Goal: Transaction & Acquisition: Book appointment/travel/reservation

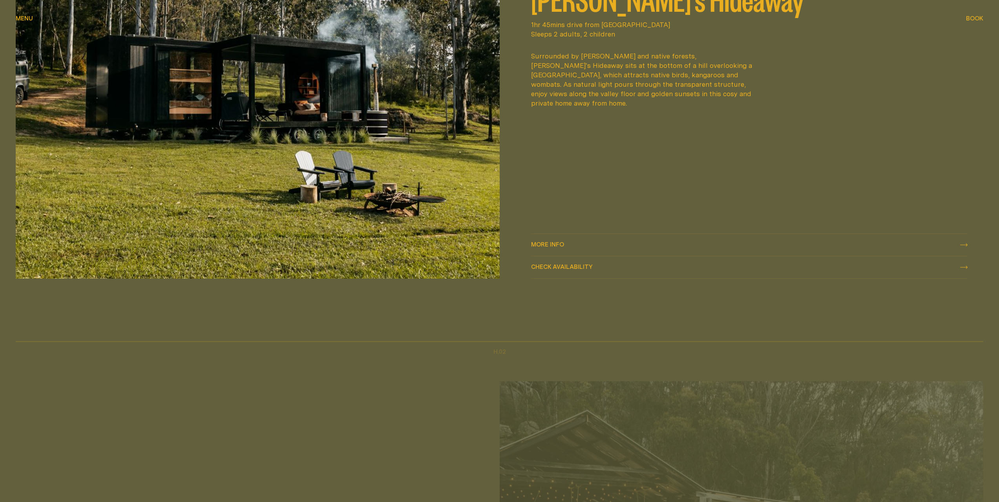
scroll to position [707, 0]
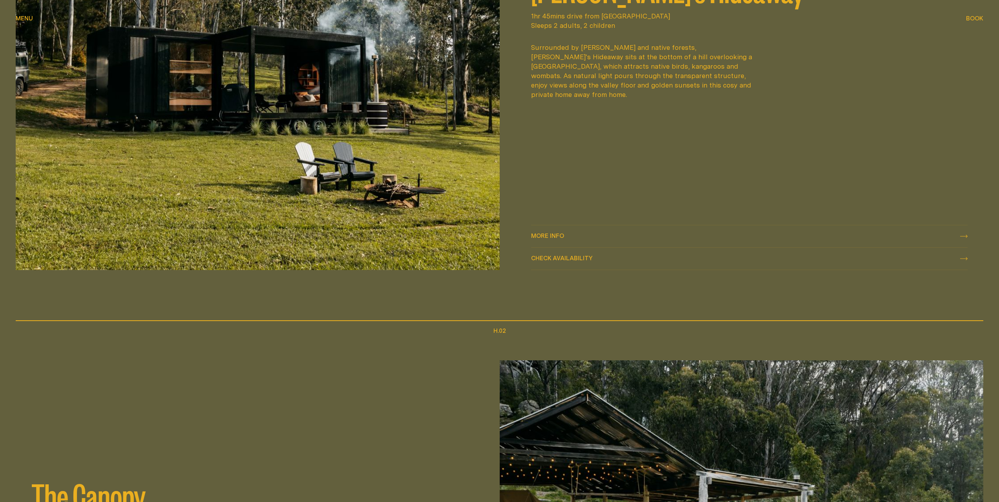
click at [709, 238] on div "More info More info" at bounding box center [749, 236] width 437 height 9
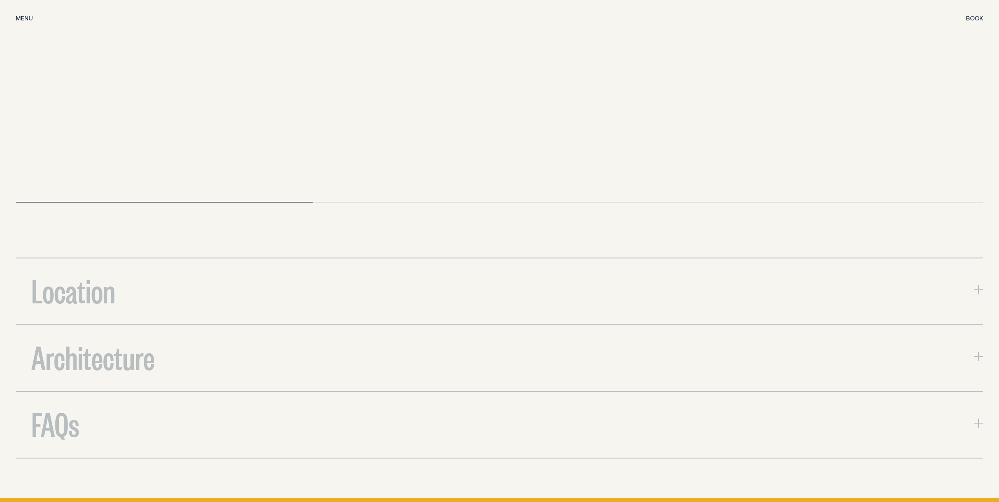
scroll to position [2945, 0]
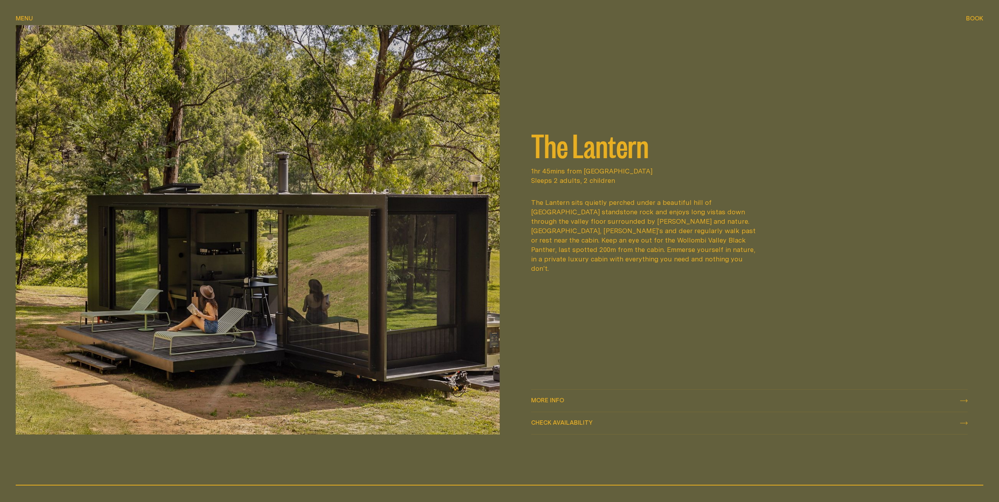
scroll to position [1571, 0]
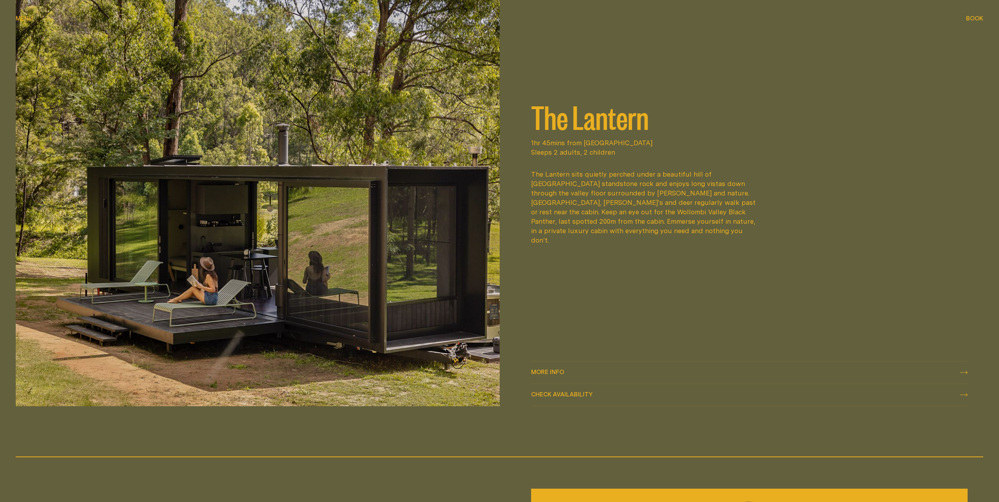
click at [971, 22] on button "Book Book" at bounding box center [974, 18] width 17 height 9
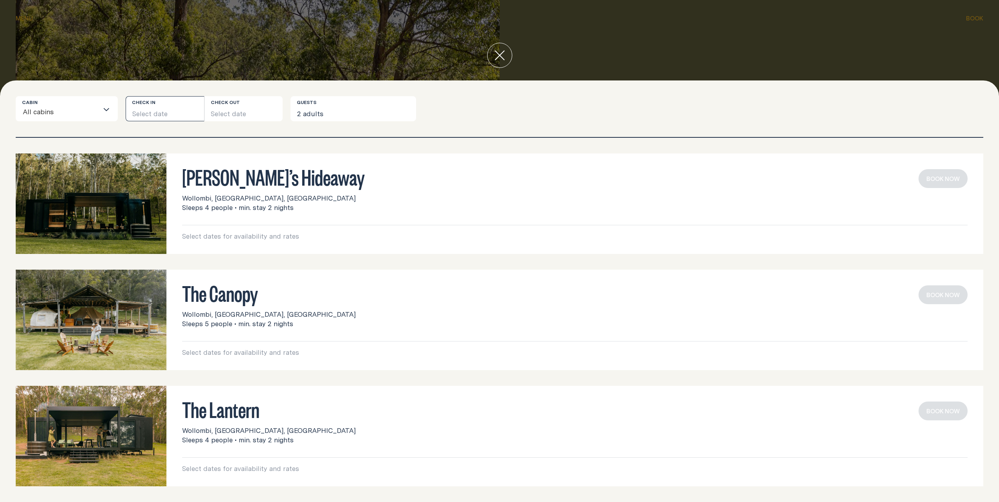
click at [135, 110] on button "Select date" at bounding box center [165, 108] width 79 height 25
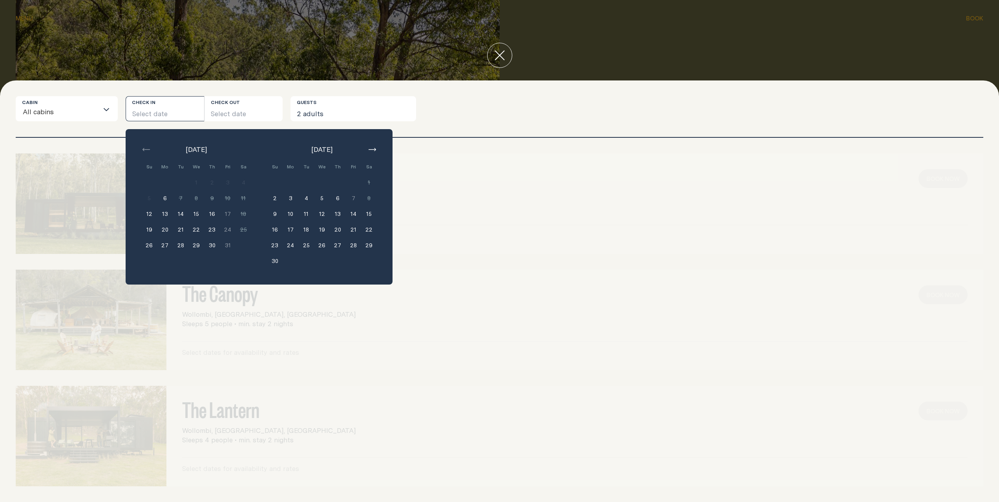
click at [353, 215] on button "14" at bounding box center [354, 214] width 16 height 16
click at [273, 236] on button "16" at bounding box center [275, 230] width 16 height 16
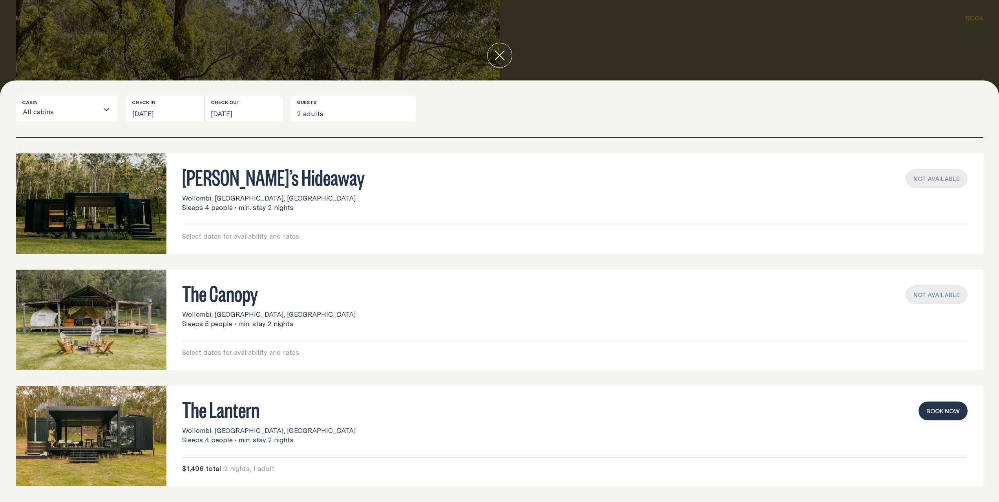
click at [928, 415] on button "Book now" at bounding box center [943, 411] width 49 height 19
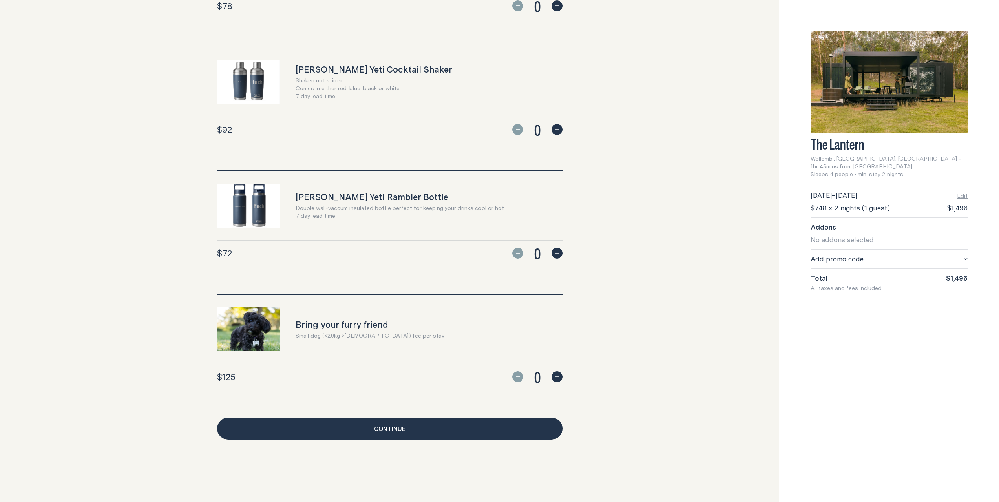
scroll to position [554, 0]
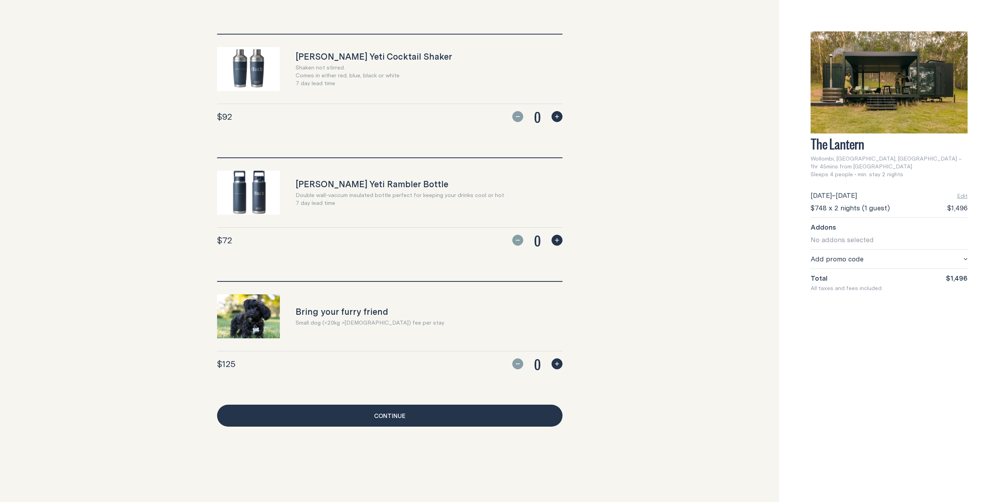
click at [496, 408] on link "Continue" at bounding box center [390, 416] width 346 height 22
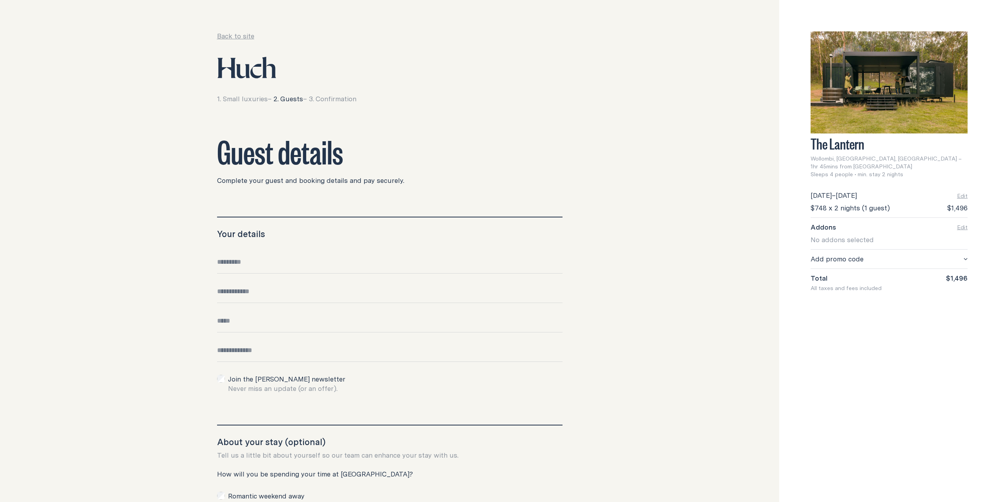
click at [298, 264] on input "Full name" at bounding box center [390, 266] width 346 height 16
type input "*"
click at [297, 267] on input "******" at bounding box center [390, 266] width 346 height 16
type input "**********"
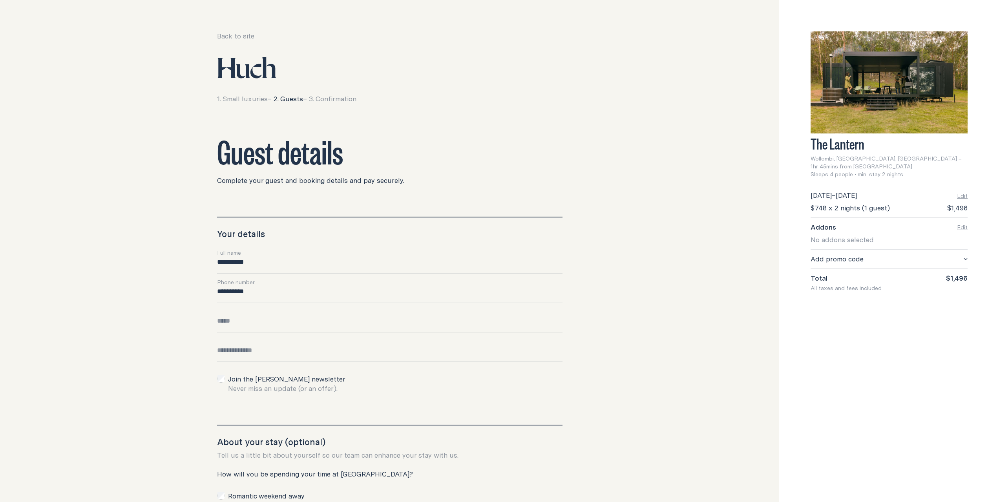
click at [139, 311] on div "**********" at bounding box center [499, 404] width 999 height 809
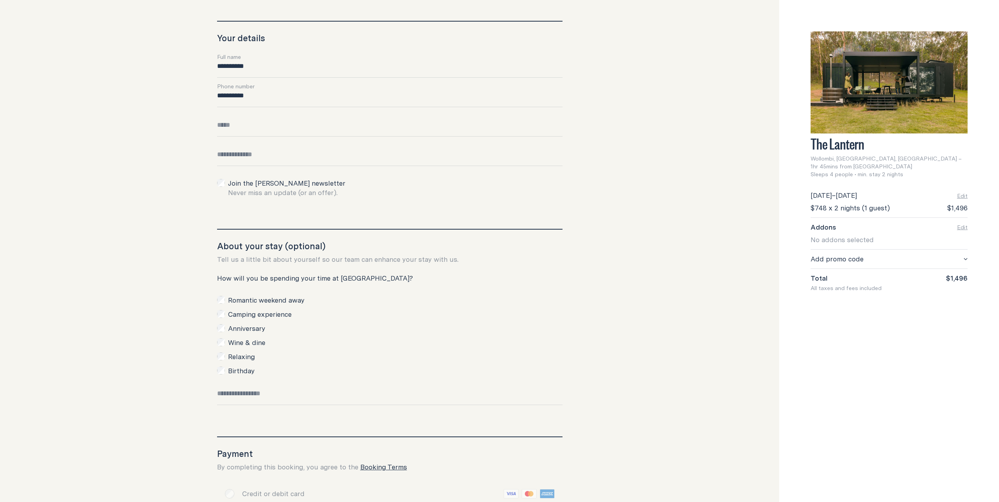
scroll to position [196, 0]
click at [224, 370] on div at bounding box center [221, 370] width 8 height 8
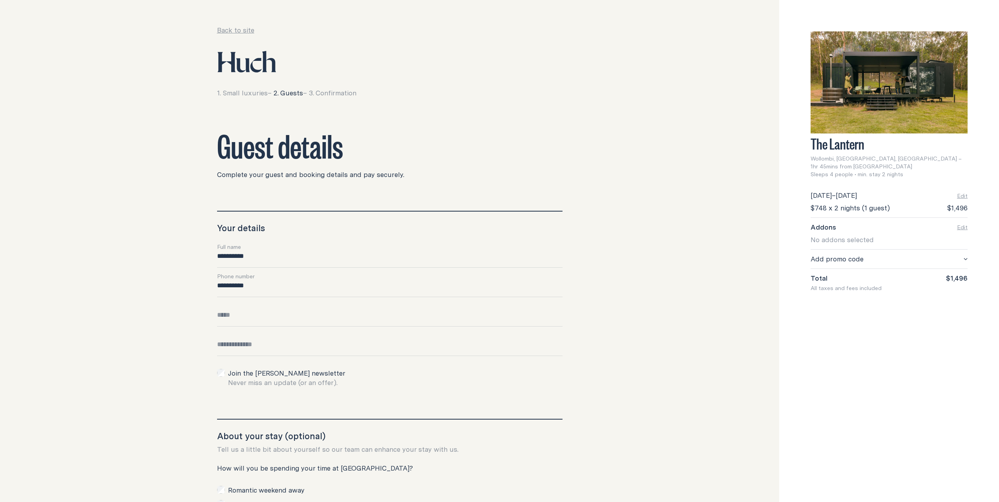
scroll to position [0, 0]
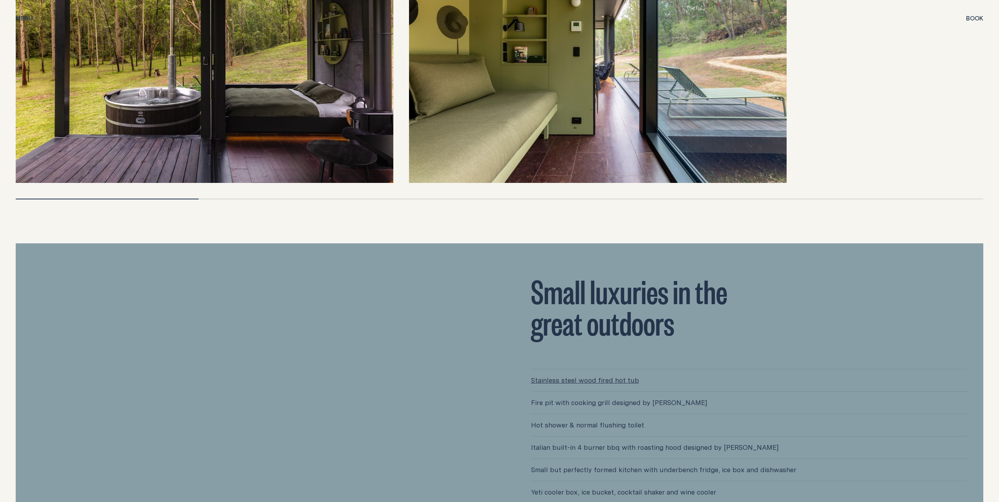
scroll to position [2317, 0]
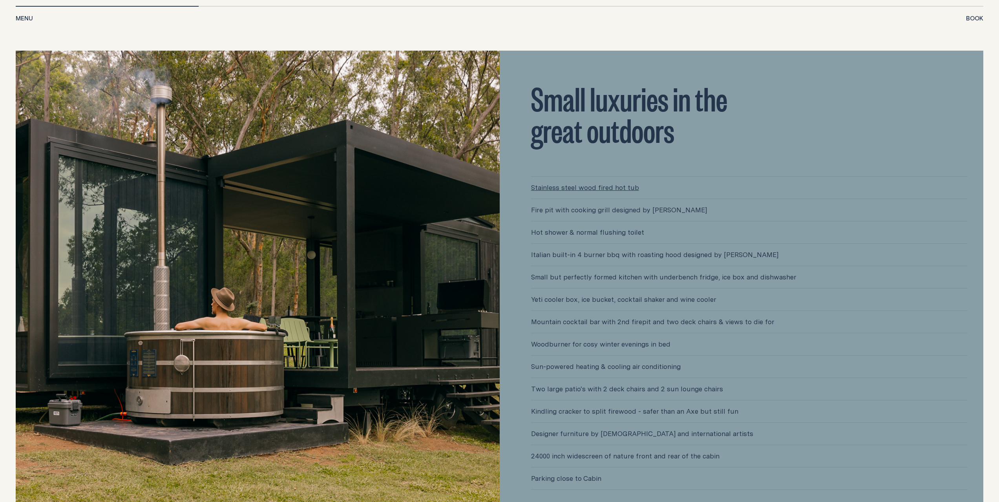
click at [600, 303] on span "Yeti cooler box, ice bucket, cocktail shaker and wine cooler" at bounding box center [749, 300] width 437 height 22
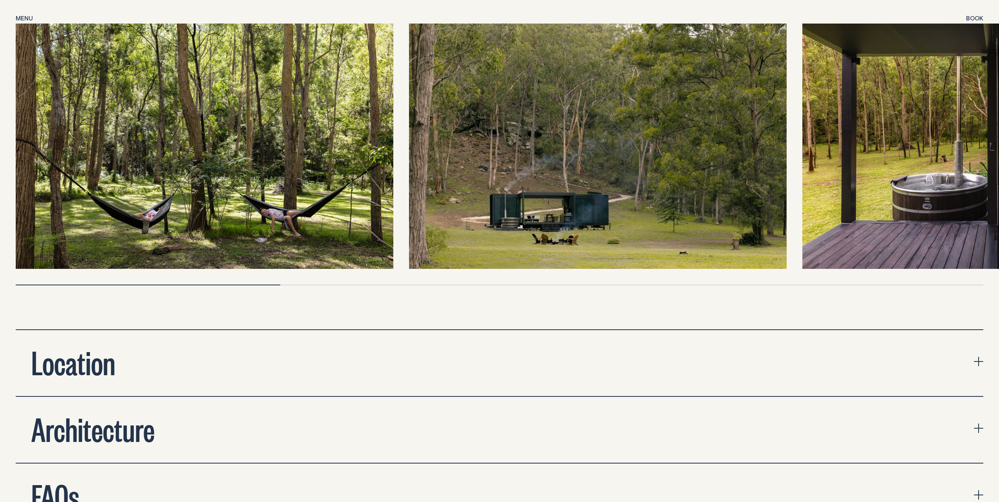
scroll to position [3101, 0]
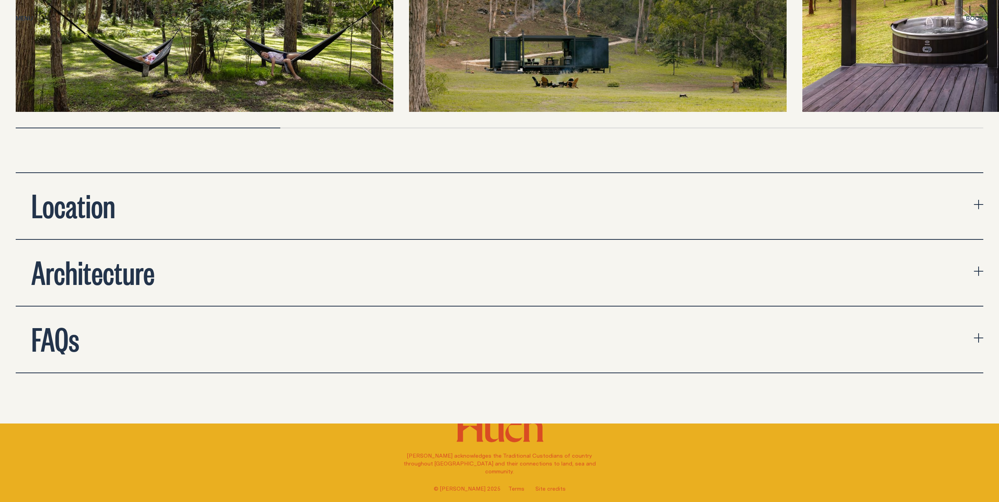
click at [591, 340] on button "FAQs" at bounding box center [500, 340] width 968 height 66
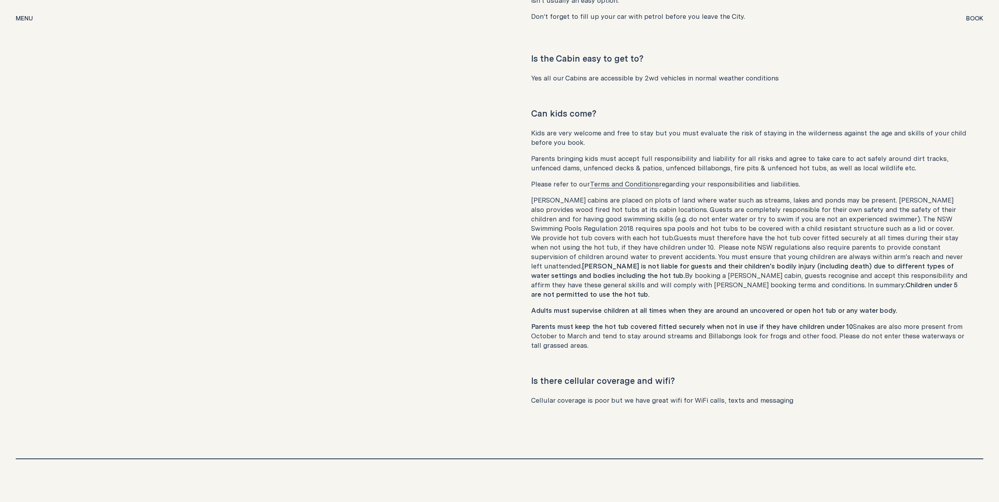
scroll to position [4436, 0]
